Goal: Information Seeking & Learning: Learn about a topic

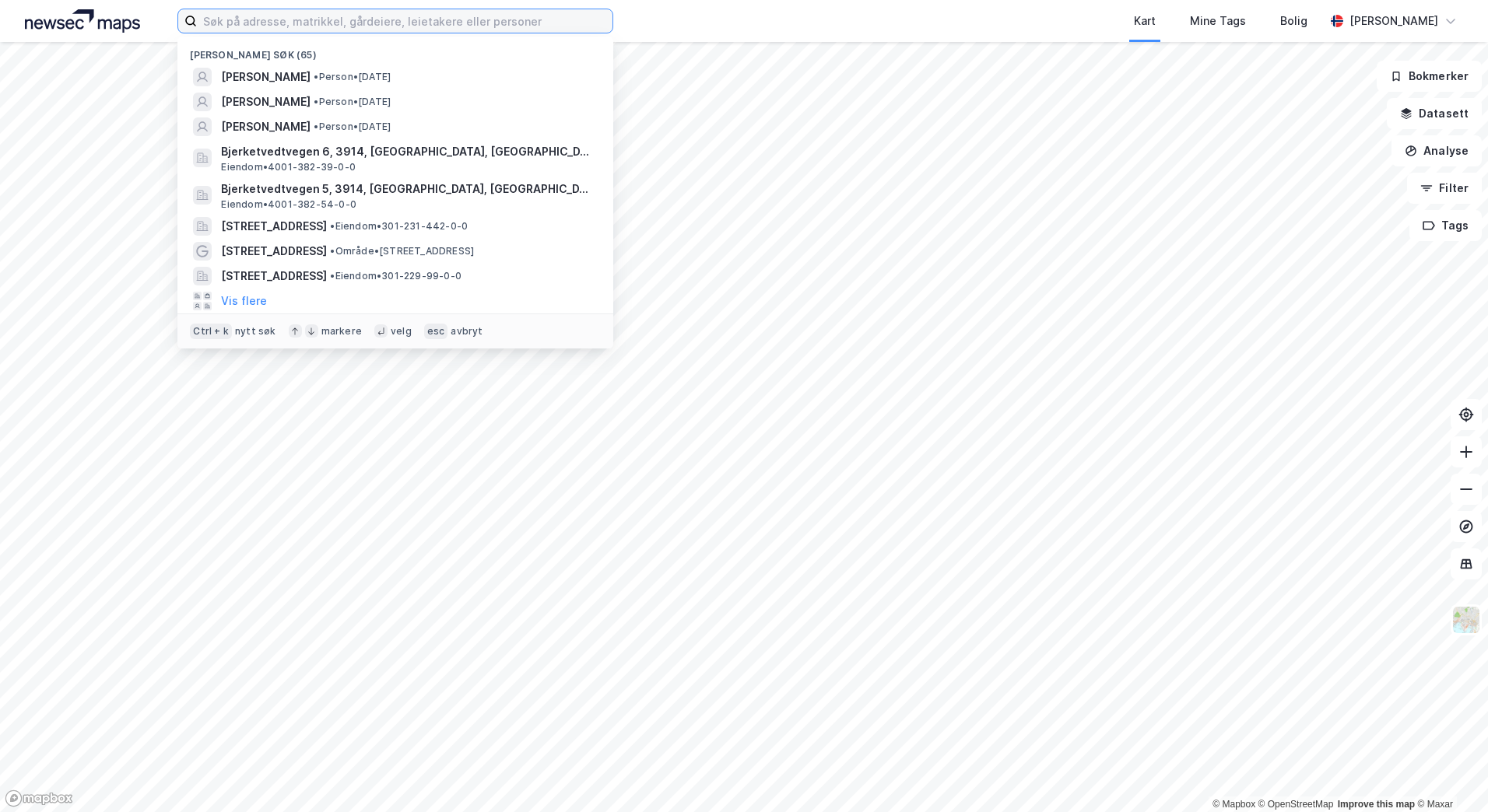
click at [467, 19] on input at bounding box center [404, 21] width 415 height 23
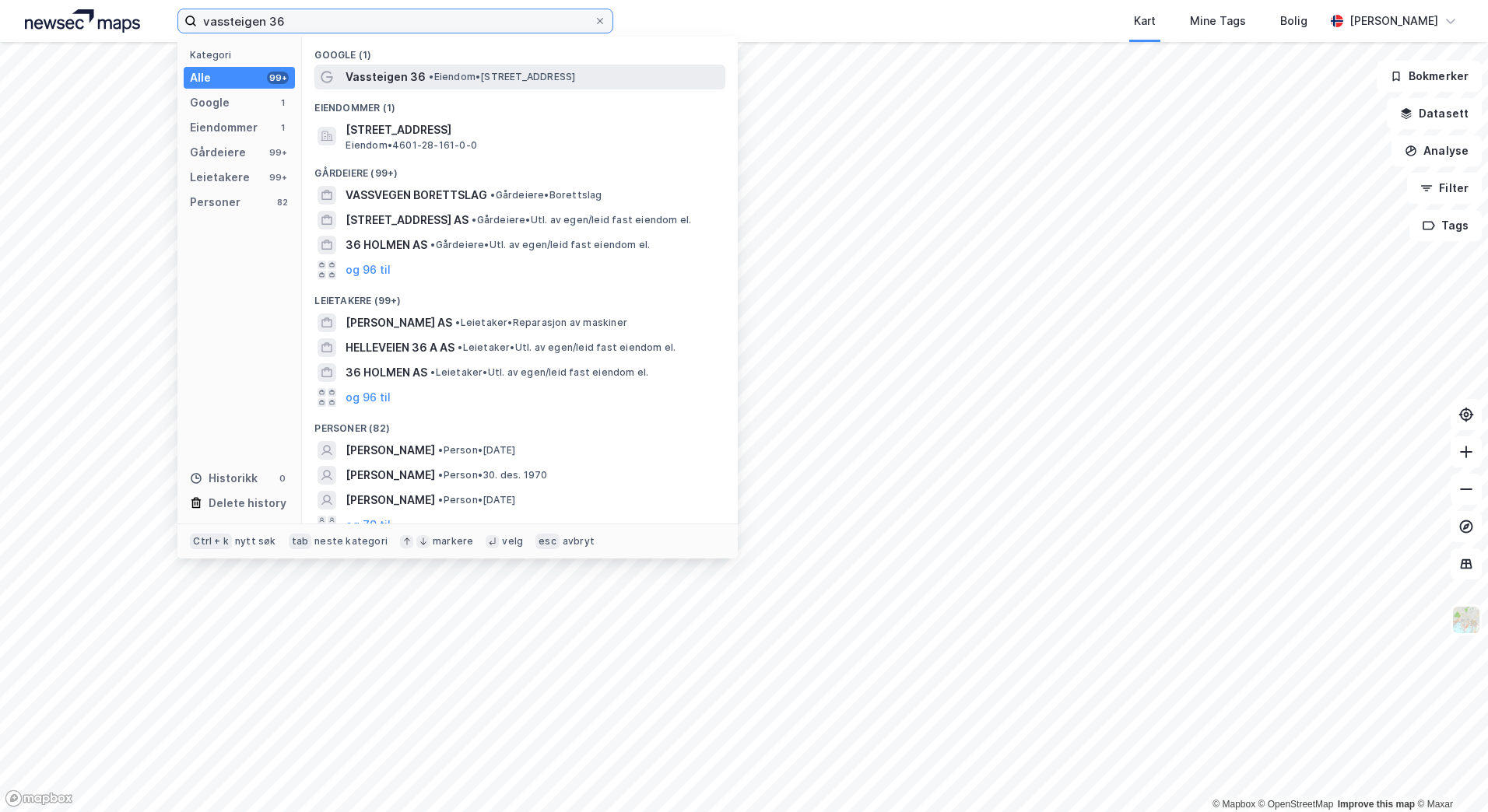
type input "vassteigen 36"
click at [448, 71] on span "• Eiendom • [STREET_ADDRESS]" at bounding box center [502, 76] width 147 height 12
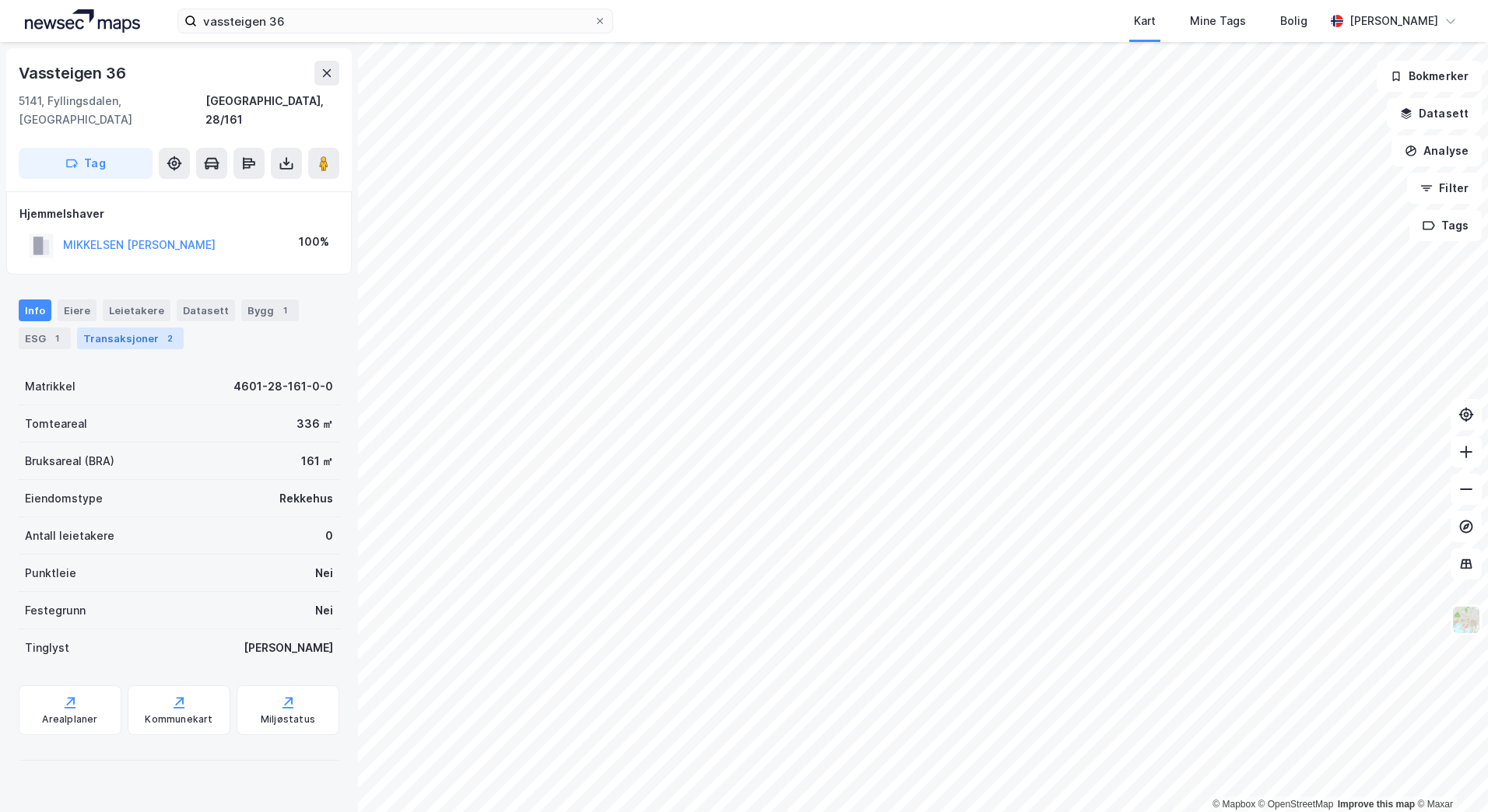
click at [100, 328] on div "Transaksjoner 2" at bounding box center [130, 338] width 106 height 22
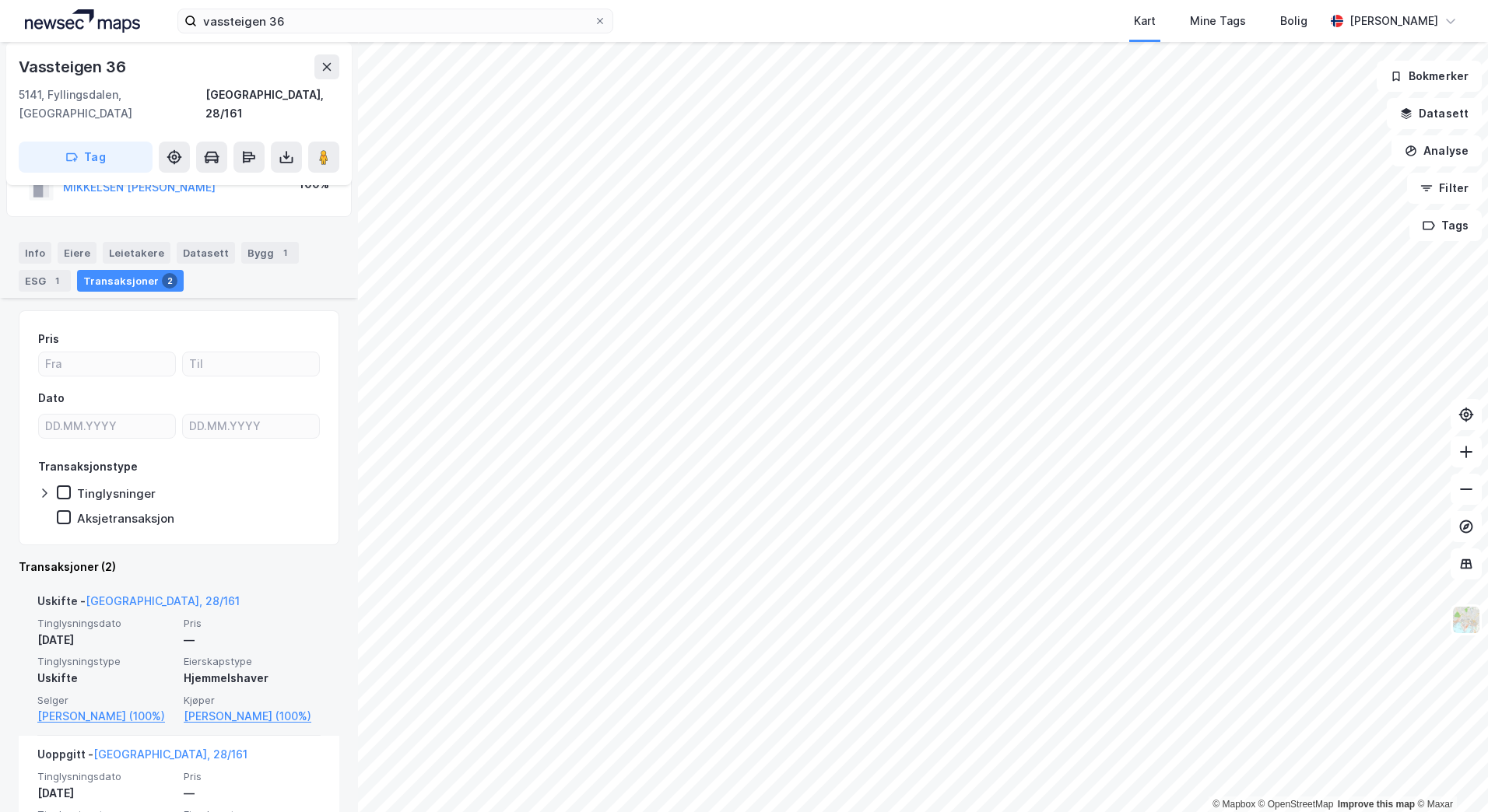
scroll to position [171, 0]
